Goal: Task Accomplishment & Management: Manage account settings

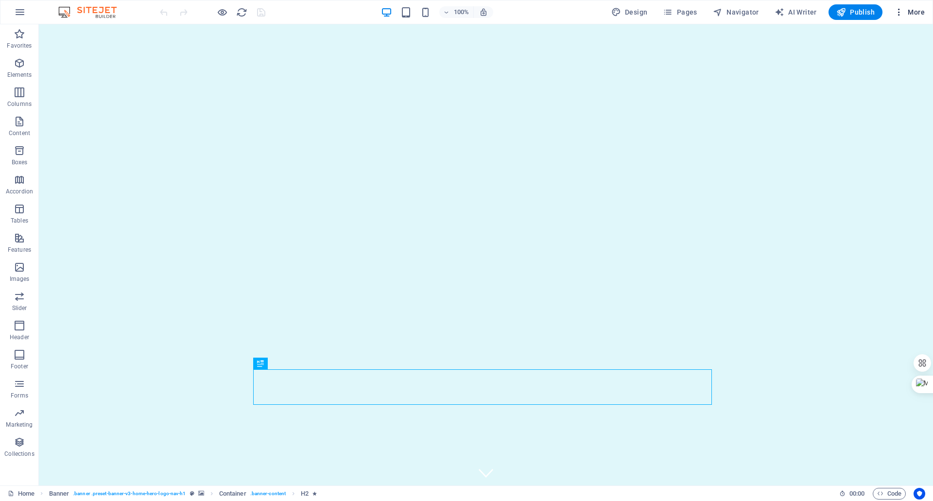
click at [897, 12] on icon "button" at bounding box center [899, 12] width 10 height 10
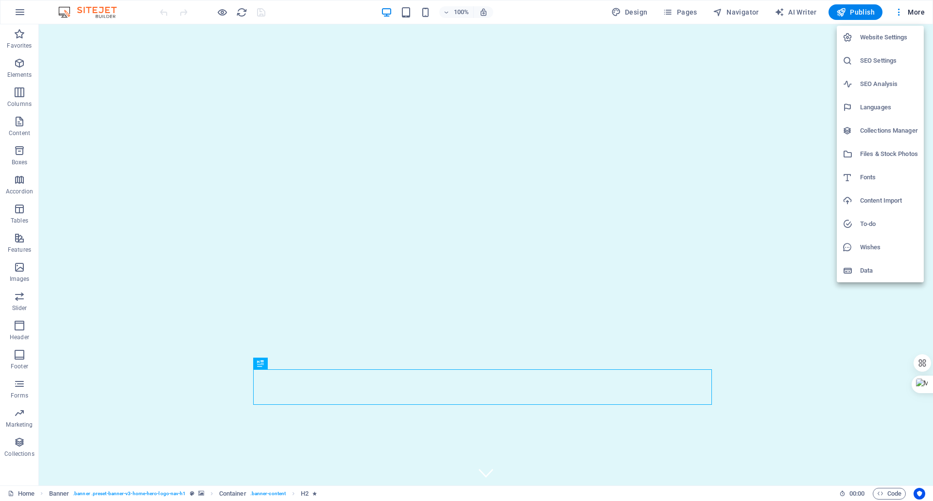
click at [896, 12] on div at bounding box center [466, 250] width 933 height 501
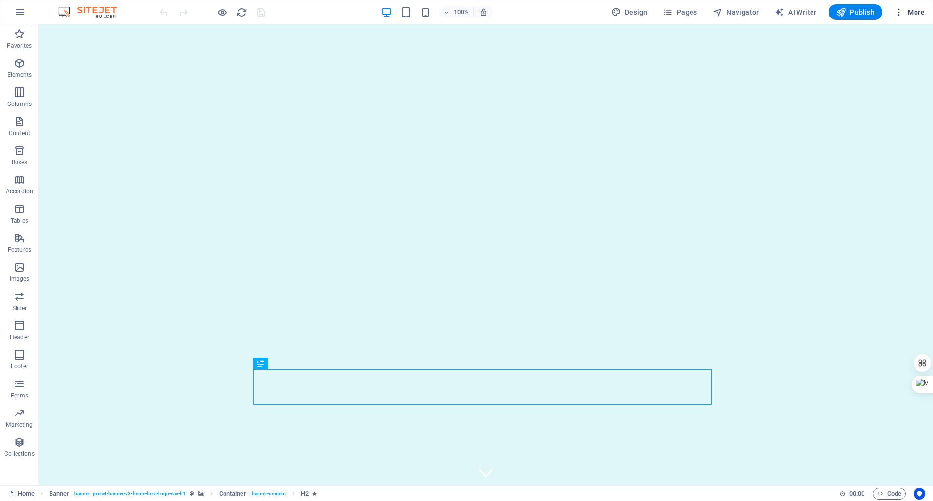
click at [918, 13] on span "More" at bounding box center [909, 12] width 31 height 10
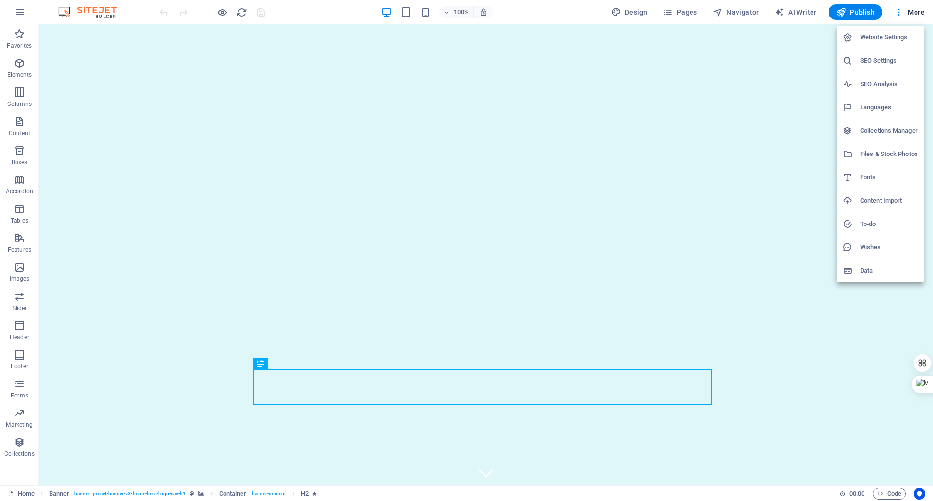
click at [21, 13] on div at bounding box center [466, 250] width 933 height 501
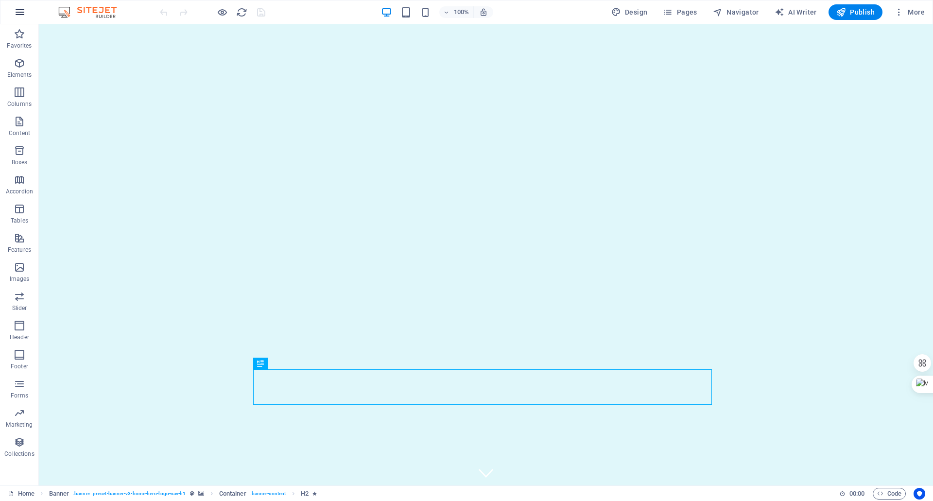
click at [21, 14] on icon "button" at bounding box center [20, 12] width 12 height 12
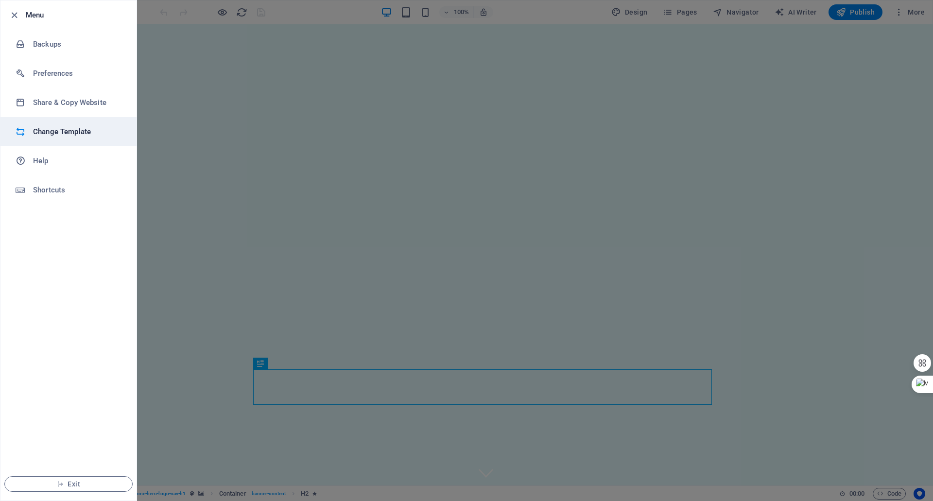
click at [53, 133] on h6 "Change Template" at bounding box center [78, 132] width 90 height 12
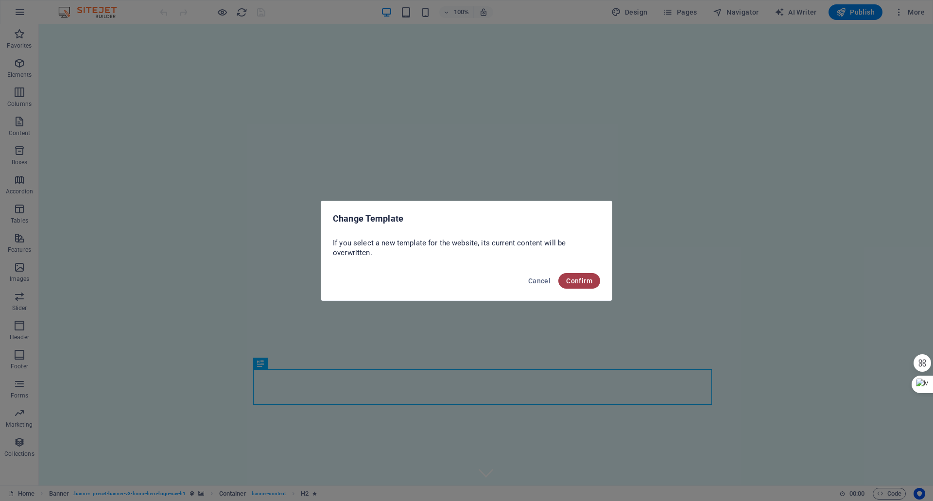
click at [567, 279] on span "Confirm" at bounding box center [579, 281] width 26 height 8
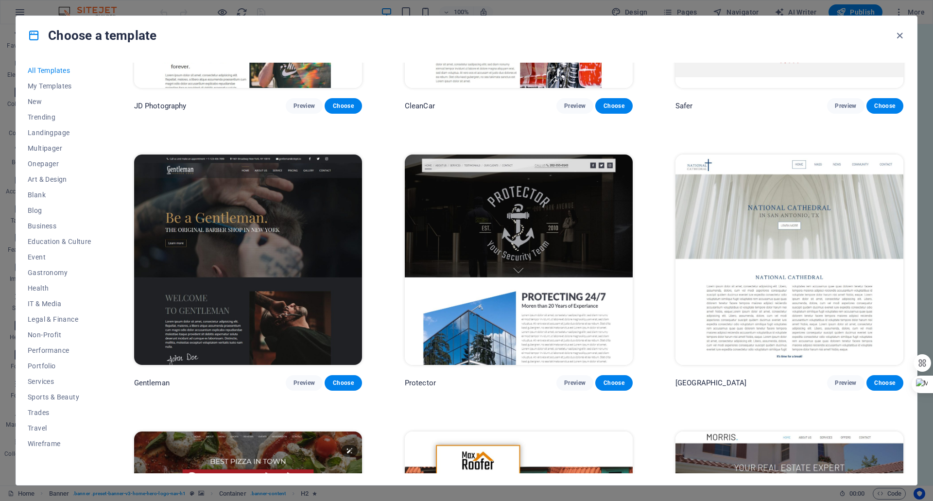
scroll to position [5442, 0]
click at [70, 304] on span "IT & Media" at bounding box center [60, 304] width 64 height 8
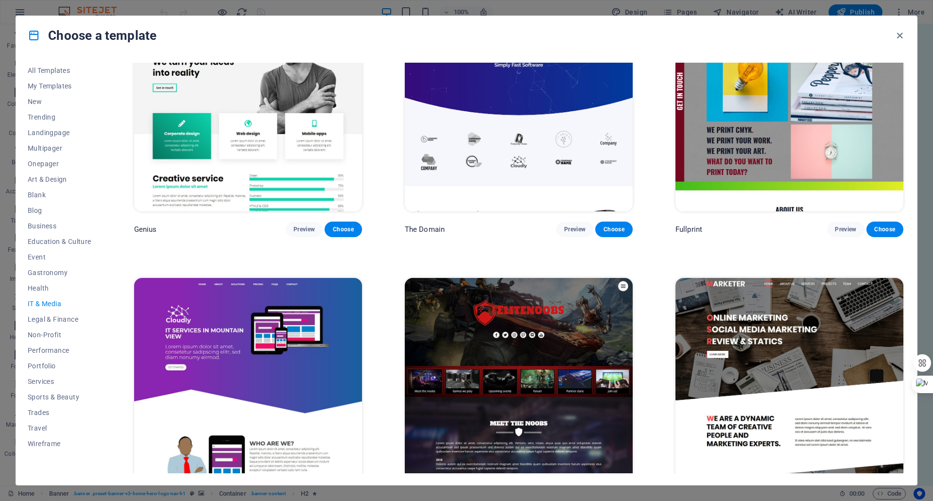
scroll to position [653, 0]
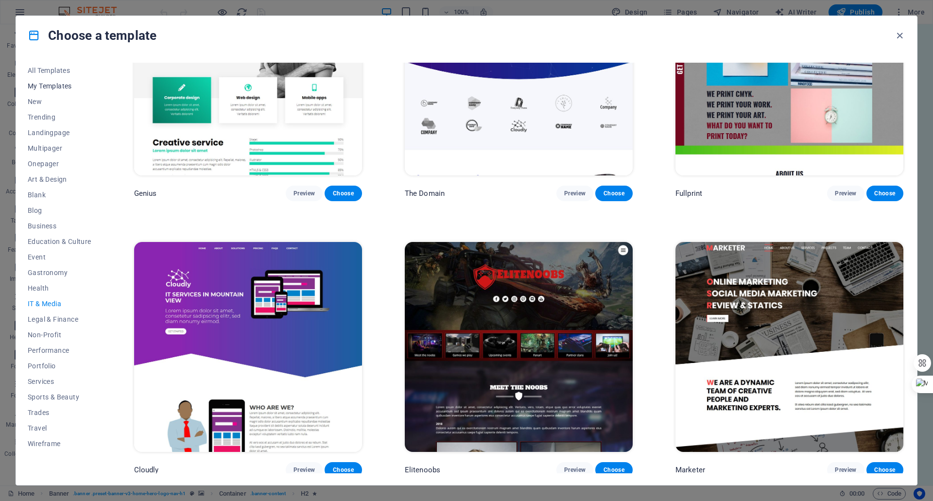
click at [49, 83] on span "My Templates" at bounding box center [60, 86] width 64 height 8
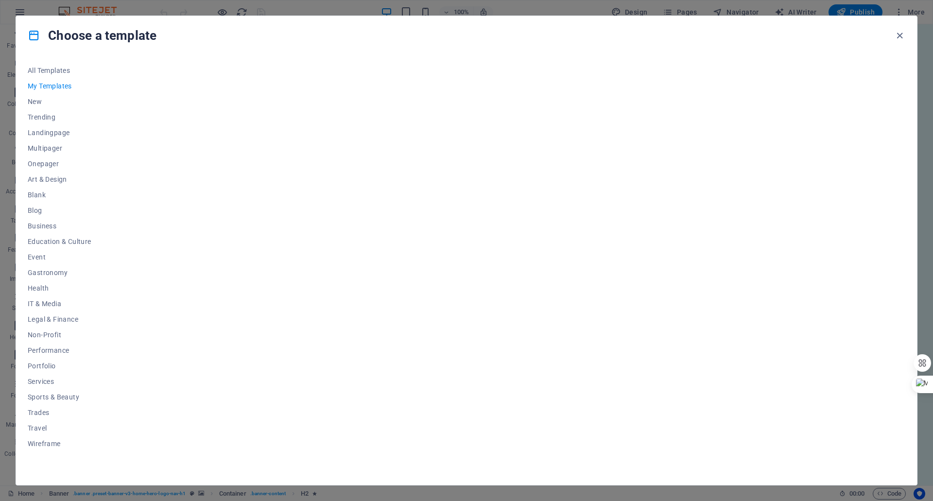
scroll to position [0, 0]
click at [899, 37] on icon "button" at bounding box center [899, 35] width 11 height 11
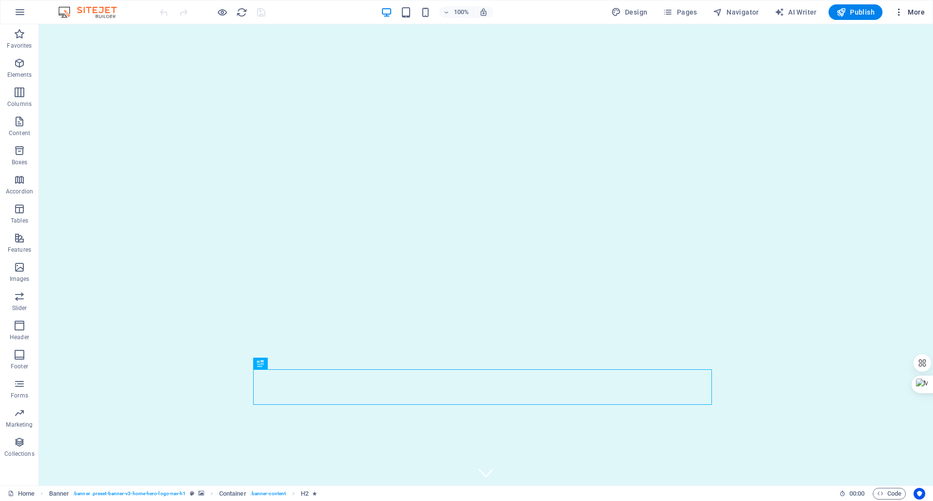
click at [893, 11] on button "More" at bounding box center [909, 12] width 38 height 16
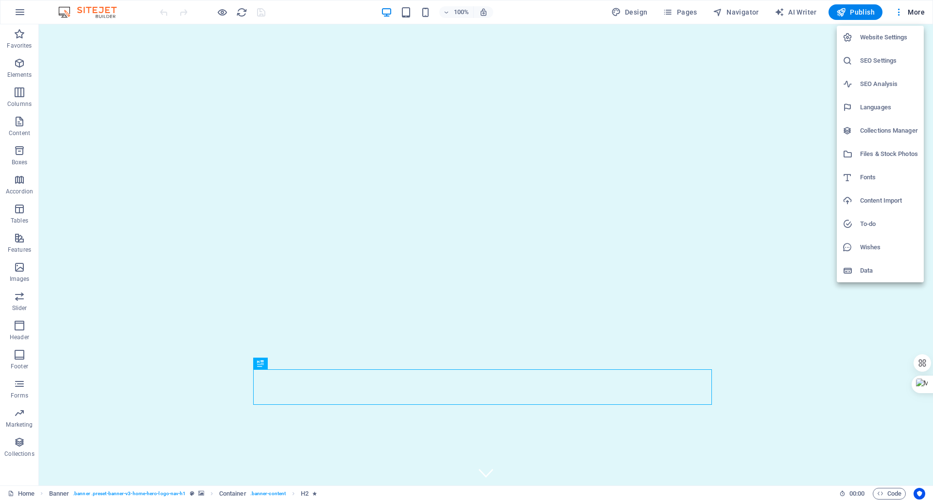
click at [865, 39] on h6 "Website Settings" at bounding box center [889, 38] width 58 height 12
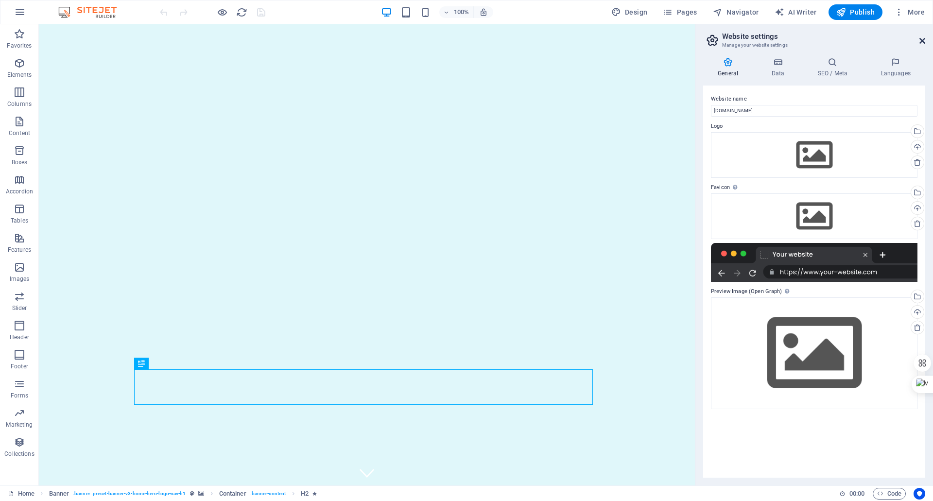
click at [921, 39] on icon at bounding box center [922, 41] width 6 height 8
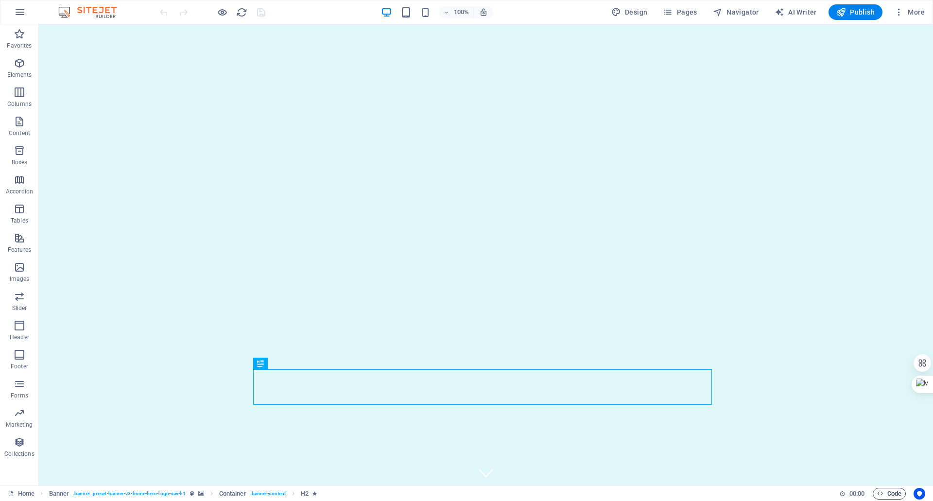
click at [887, 491] on span "Code" at bounding box center [889, 494] width 24 height 12
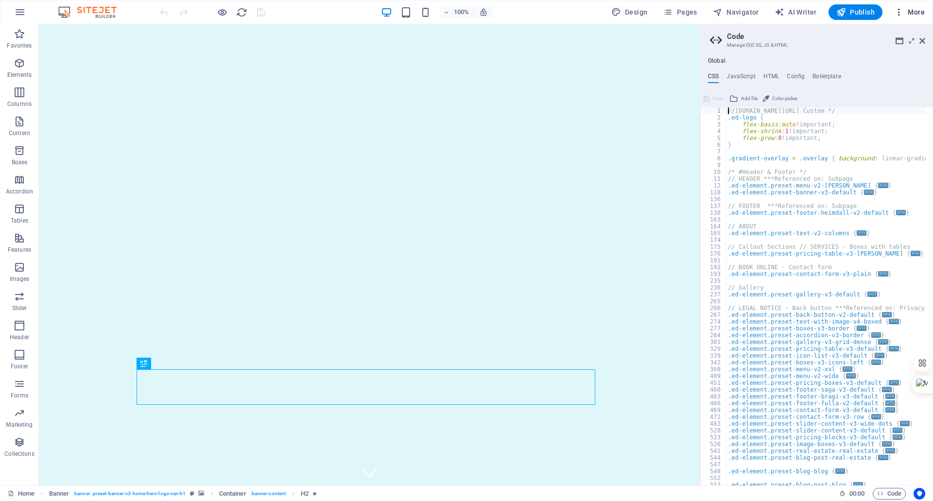
click at [896, 16] on icon "button" at bounding box center [899, 12] width 10 height 10
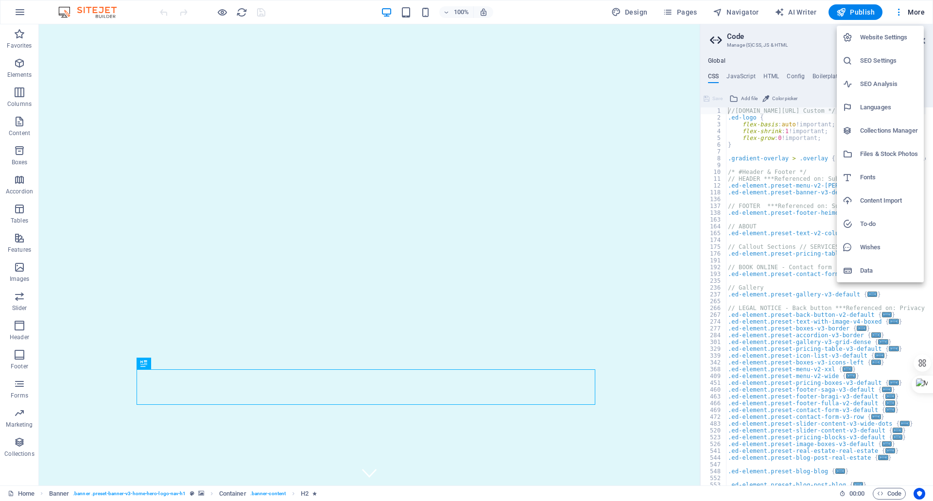
click at [871, 36] on h6 "Website Settings" at bounding box center [889, 38] width 58 height 12
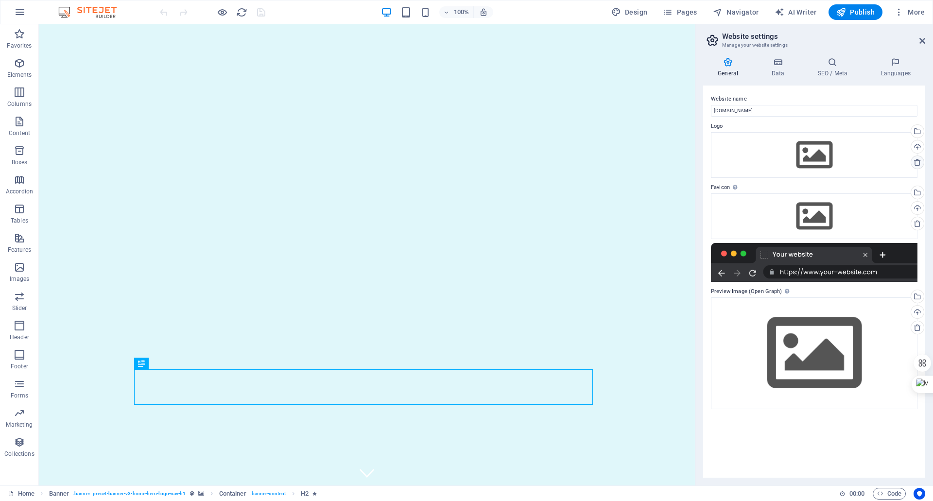
click at [915, 159] on icon at bounding box center [917, 162] width 8 height 8
click at [913, 161] on icon at bounding box center [917, 162] width 8 height 8
click at [917, 164] on icon at bounding box center [917, 162] width 8 height 8
click at [677, 13] on span "Pages" at bounding box center [680, 12] width 34 height 10
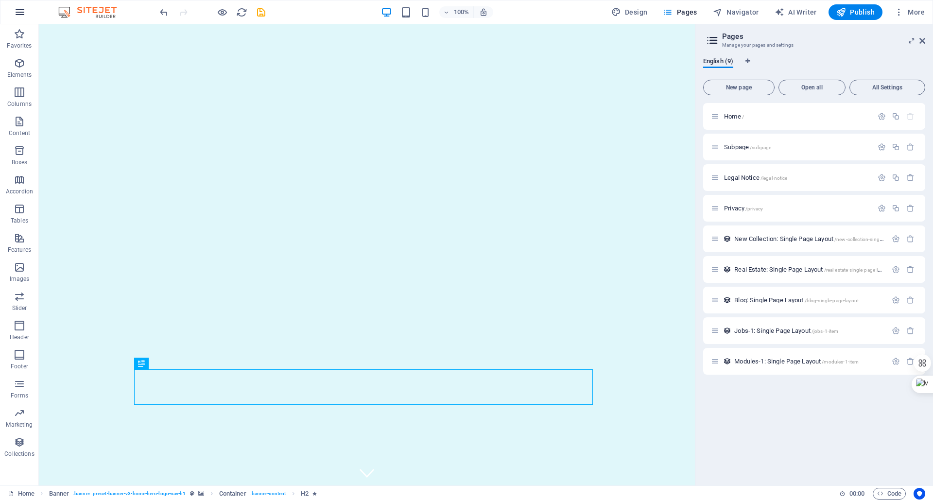
click at [16, 14] on icon "button" at bounding box center [20, 12] width 12 height 12
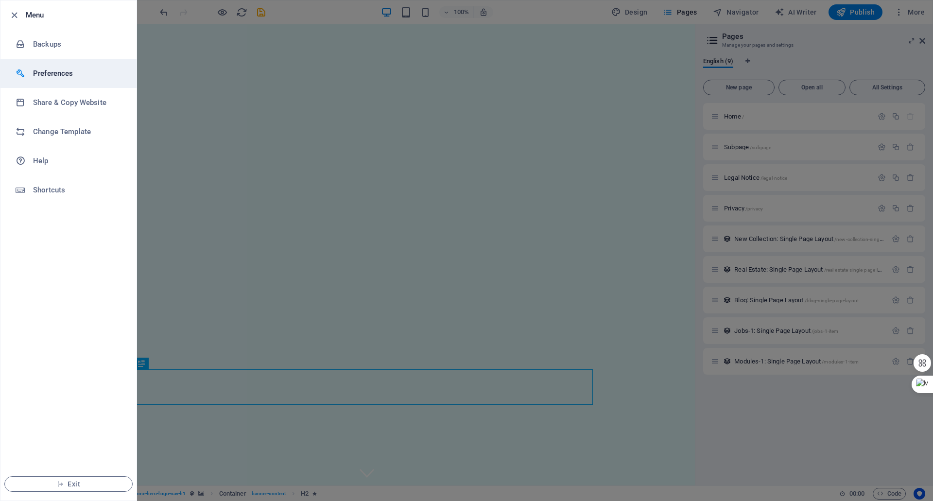
click at [48, 79] on h6 "Preferences" at bounding box center [78, 74] width 90 height 12
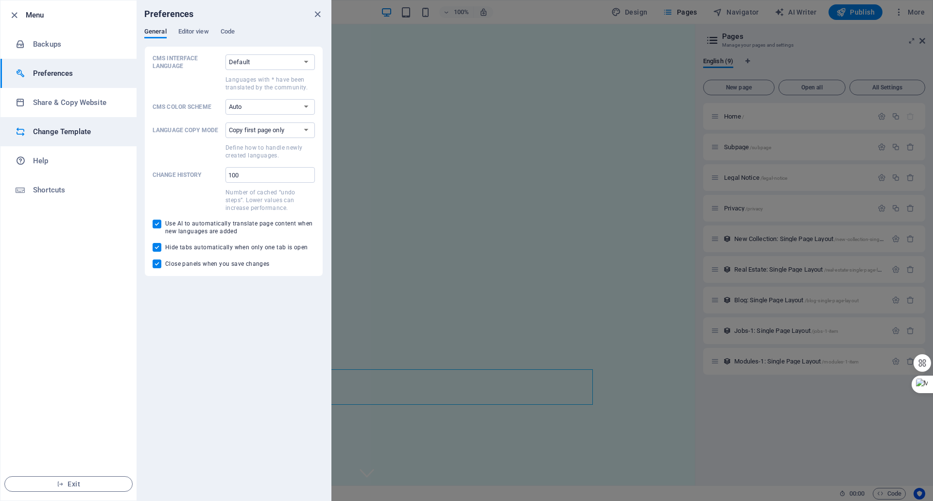
click at [81, 134] on h6 "Change Template" at bounding box center [78, 132] width 90 height 12
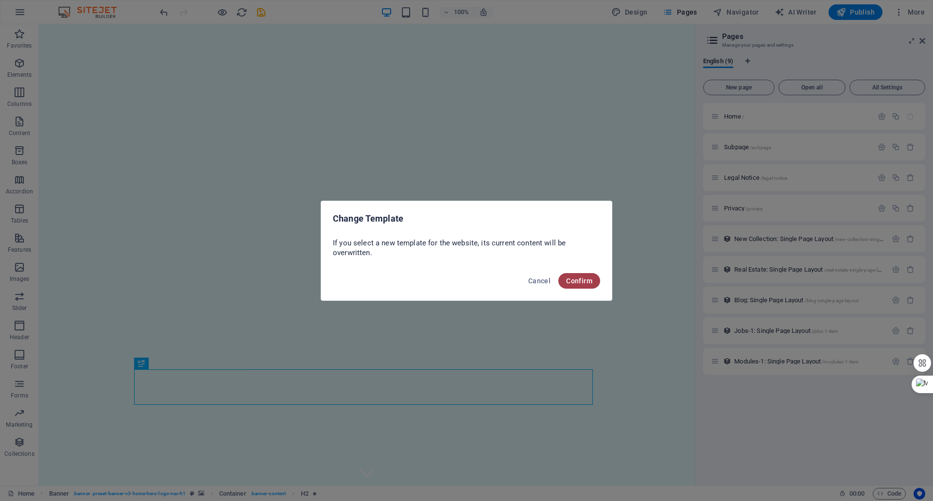
click at [578, 283] on span "Confirm" at bounding box center [579, 281] width 26 height 8
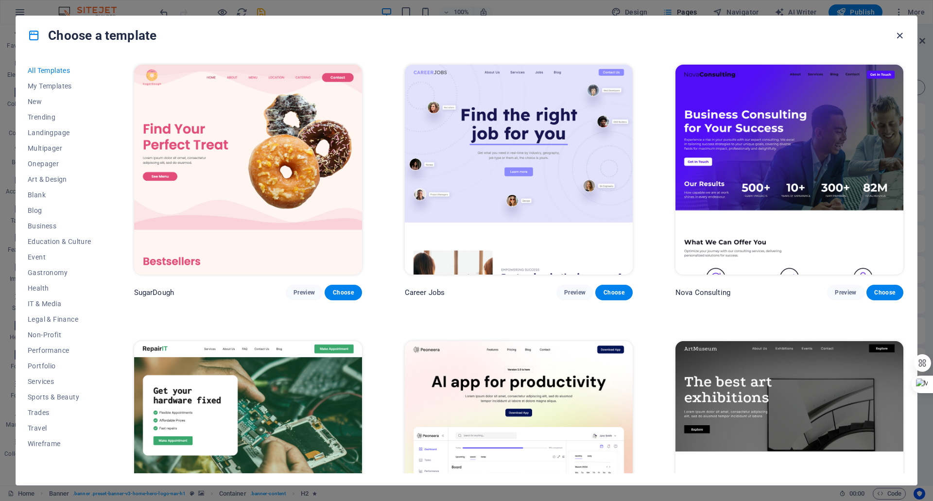
click at [898, 35] on icon "button" at bounding box center [899, 35] width 11 height 11
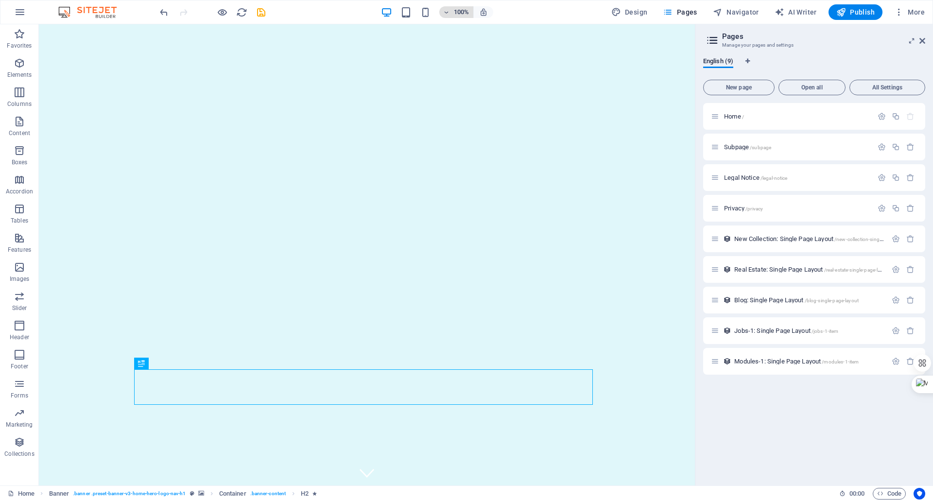
click at [447, 10] on icon "button" at bounding box center [446, 12] width 7 height 6
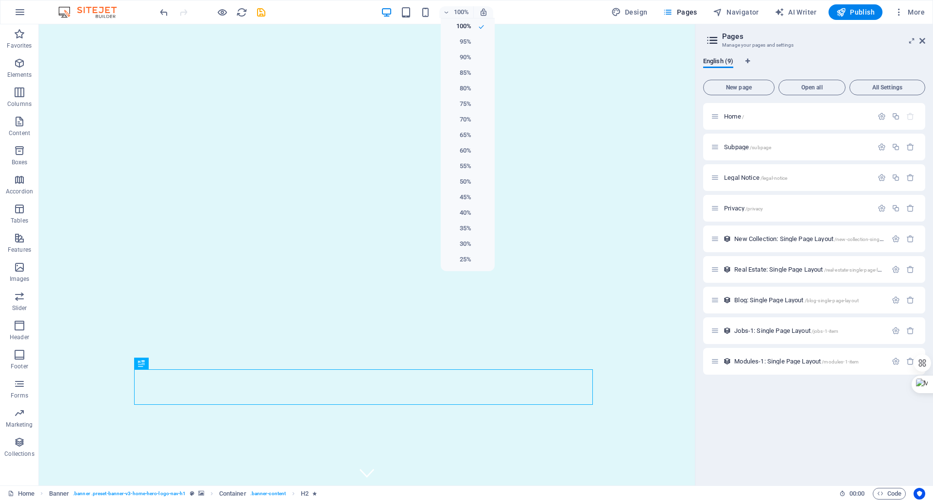
click at [502, 5] on div at bounding box center [466, 250] width 933 height 501
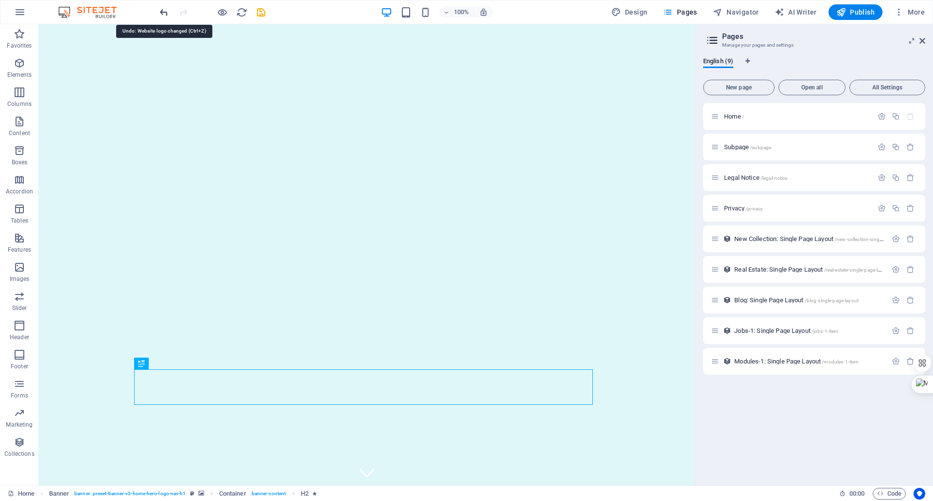
click at [162, 15] on icon "undo" at bounding box center [163, 12] width 11 height 11
click at [106, 32] on icon at bounding box center [105, 30] width 5 height 10
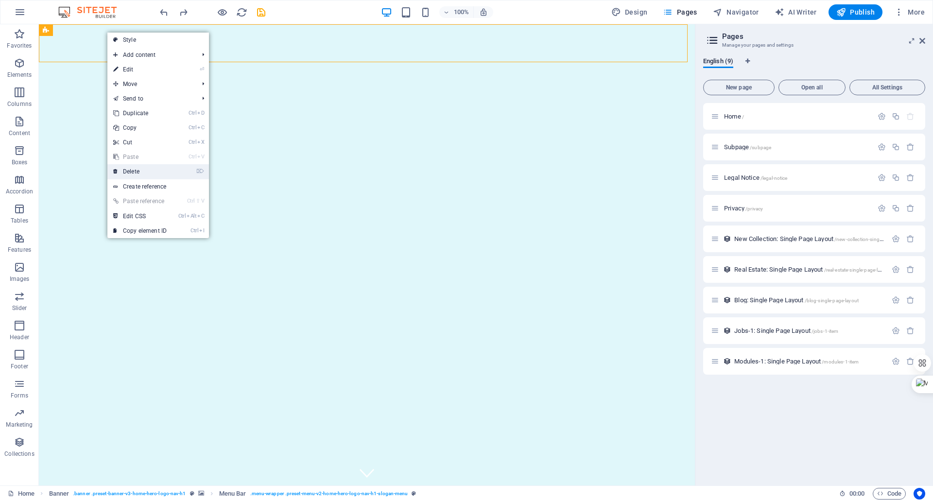
click at [150, 169] on link "⌦ Delete" at bounding box center [139, 171] width 65 height 15
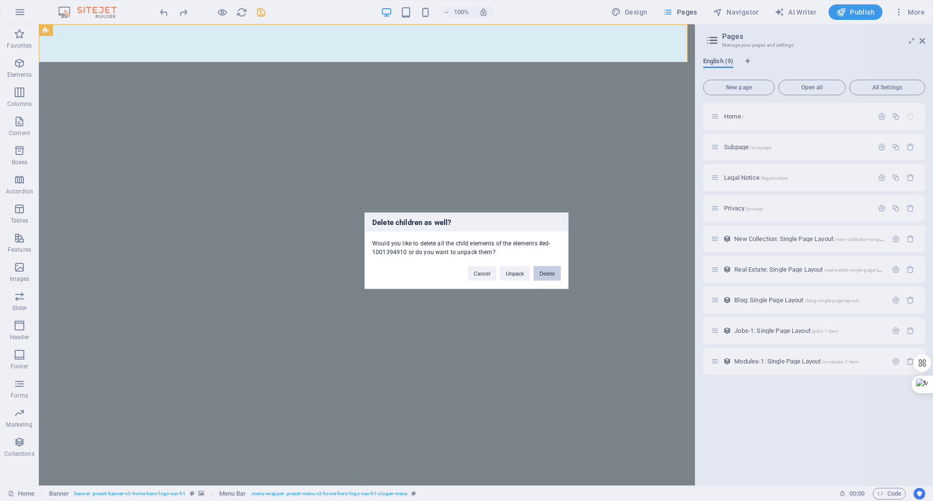
click at [540, 277] on button "Delete" at bounding box center [547, 273] width 27 height 15
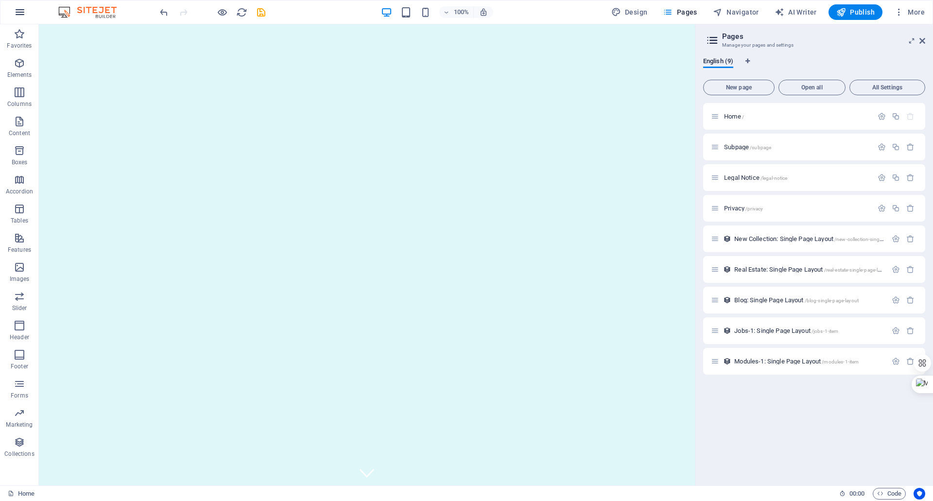
click at [27, 15] on button "button" at bounding box center [19, 11] width 23 height 23
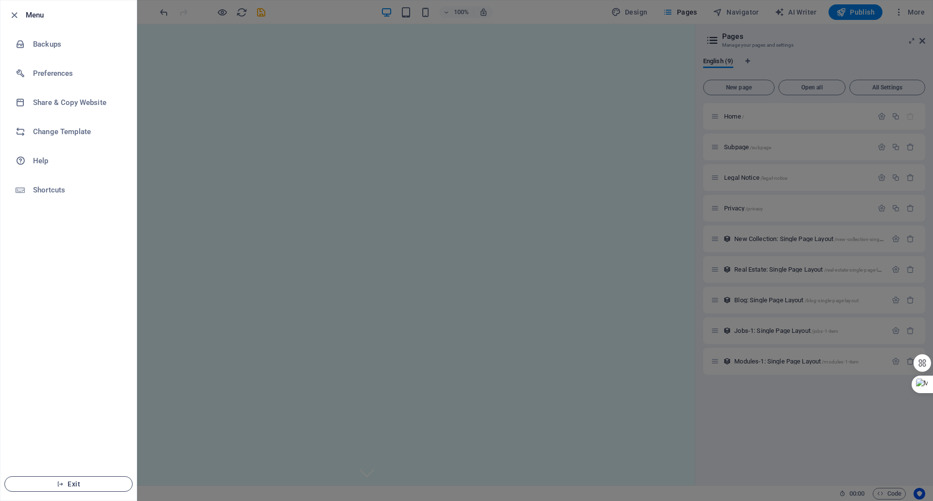
click at [76, 485] on span "Exit" at bounding box center [69, 484] width 112 height 8
